Goal: Information Seeking & Learning: Learn about a topic

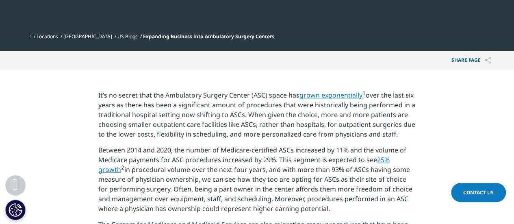
scroll to position [284, 0]
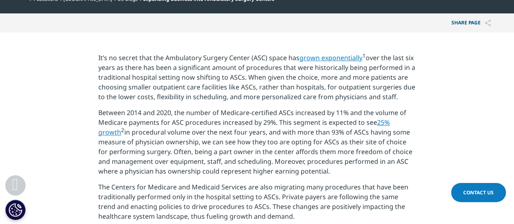
click at [232, 136] on p "Between 2014 and 2020, the number of Medicare-certified ASCs increased by 11% a…" at bounding box center [256, 145] width 317 height 74
click at [232, 143] on p "Between 2014 and 2020, the number of Medicare-certified ASCs increased by 11% a…" at bounding box center [256, 145] width 317 height 74
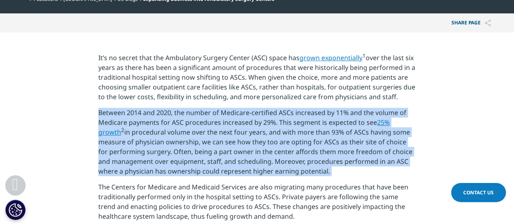
click at [232, 143] on p "Between 2014 and 2020, the number of Medicare-certified ASCs increased by 11% a…" at bounding box center [256, 145] width 317 height 74
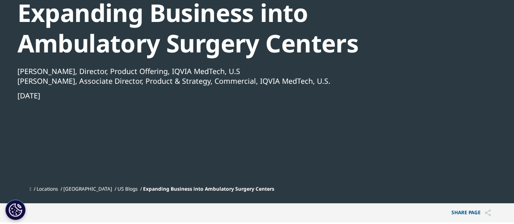
scroll to position [41, 0]
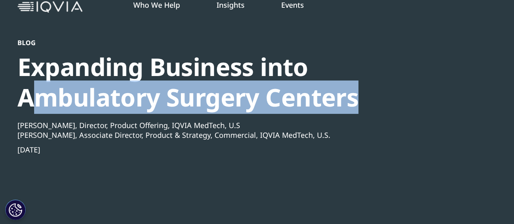
drag, startPoint x: 84, startPoint y: 98, endPoint x: 361, endPoint y: 91, distance: 277.6
click at [361, 91] on div "Expanding Business into Ambulatory Surgery Centers" at bounding box center [234, 82] width 435 height 61
click at [352, 95] on div "Expanding Business into Ambulatory Surgery Centers" at bounding box center [234, 82] width 435 height 61
drag, startPoint x: 22, startPoint y: 98, endPoint x: 367, endPoint y: 90, distance: 345.8
click at [367, 90] on div "Expanding Business into Ambulatory Surgery Centers" at bounding box center [234, 82] width 435 height 61
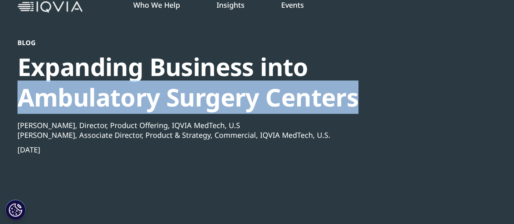
copy div "Ambulatory Surgery Centers"
